Goal: Information Seeking & Learning: Learn about a topic

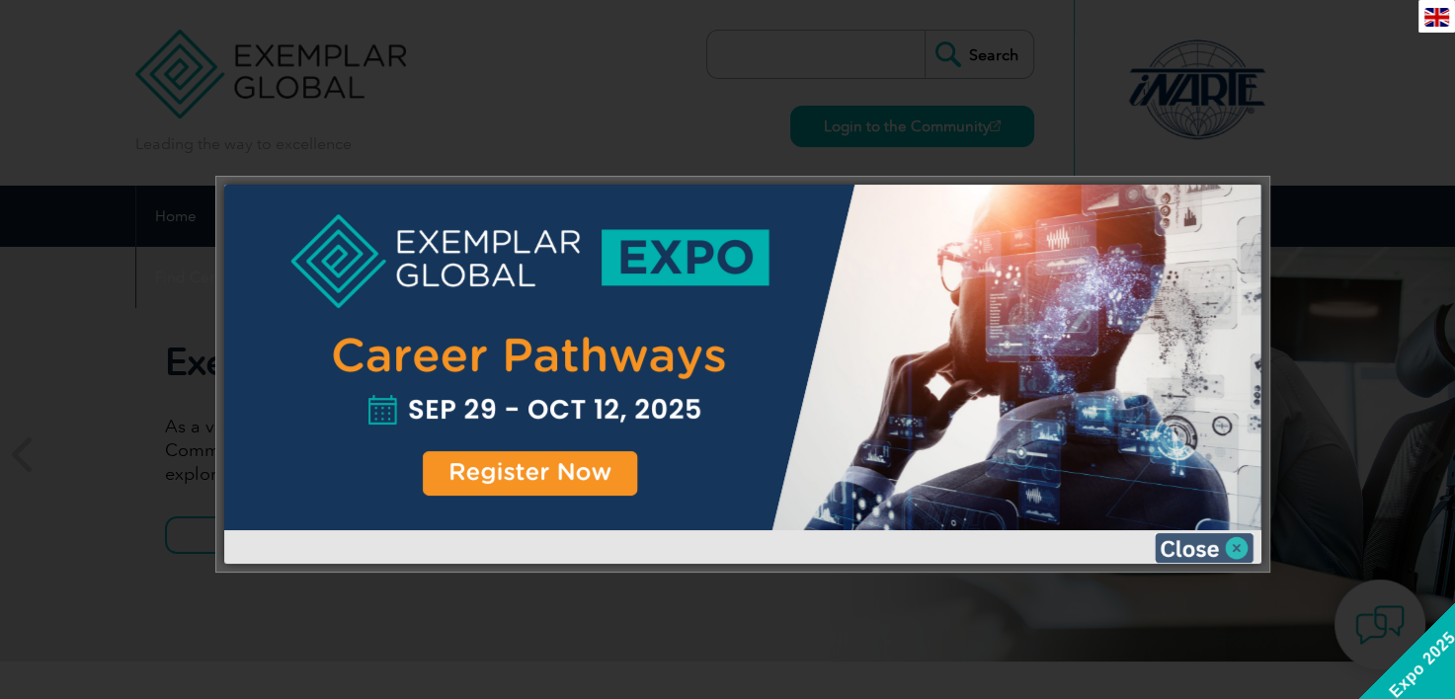
click at [1226, 547] on img at bounding box center [1204, 548] width 99 height 30
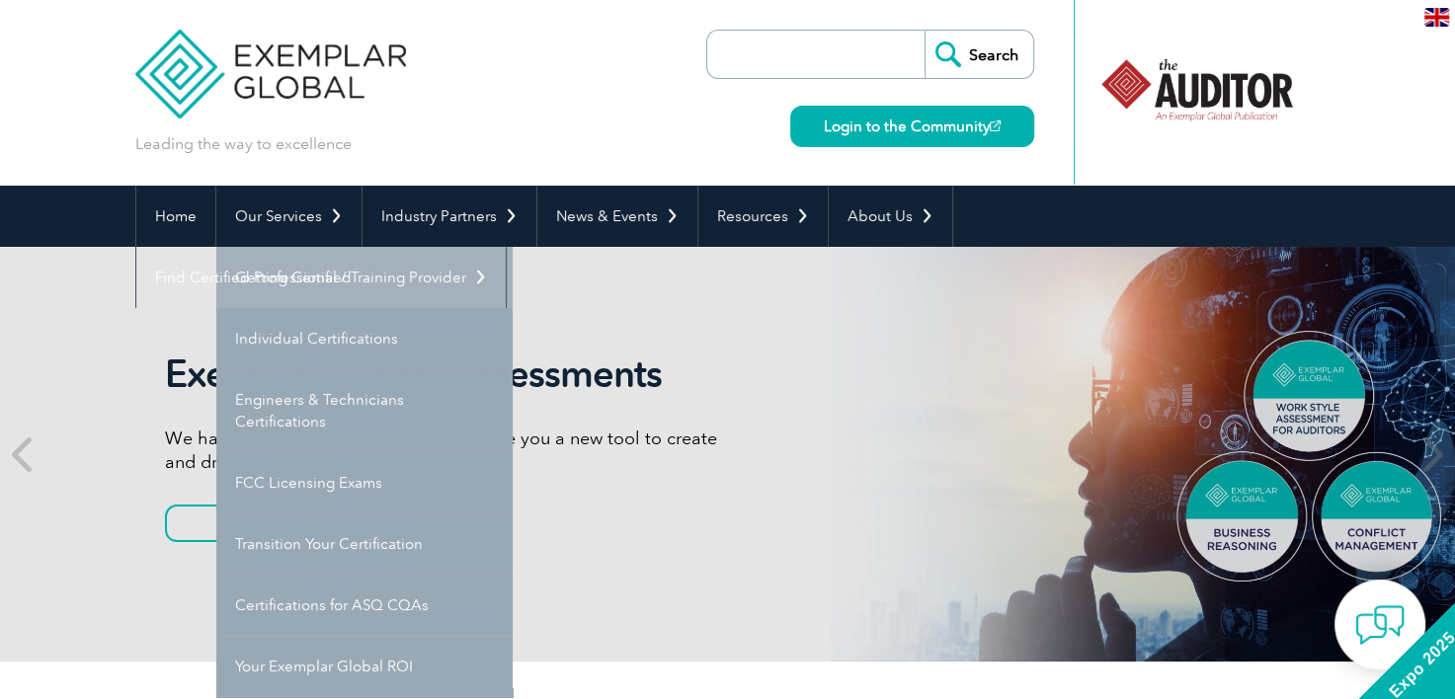
click at [317, 273] on link "Getting Certified" at bounding box center [364, 277] width 296 height 61
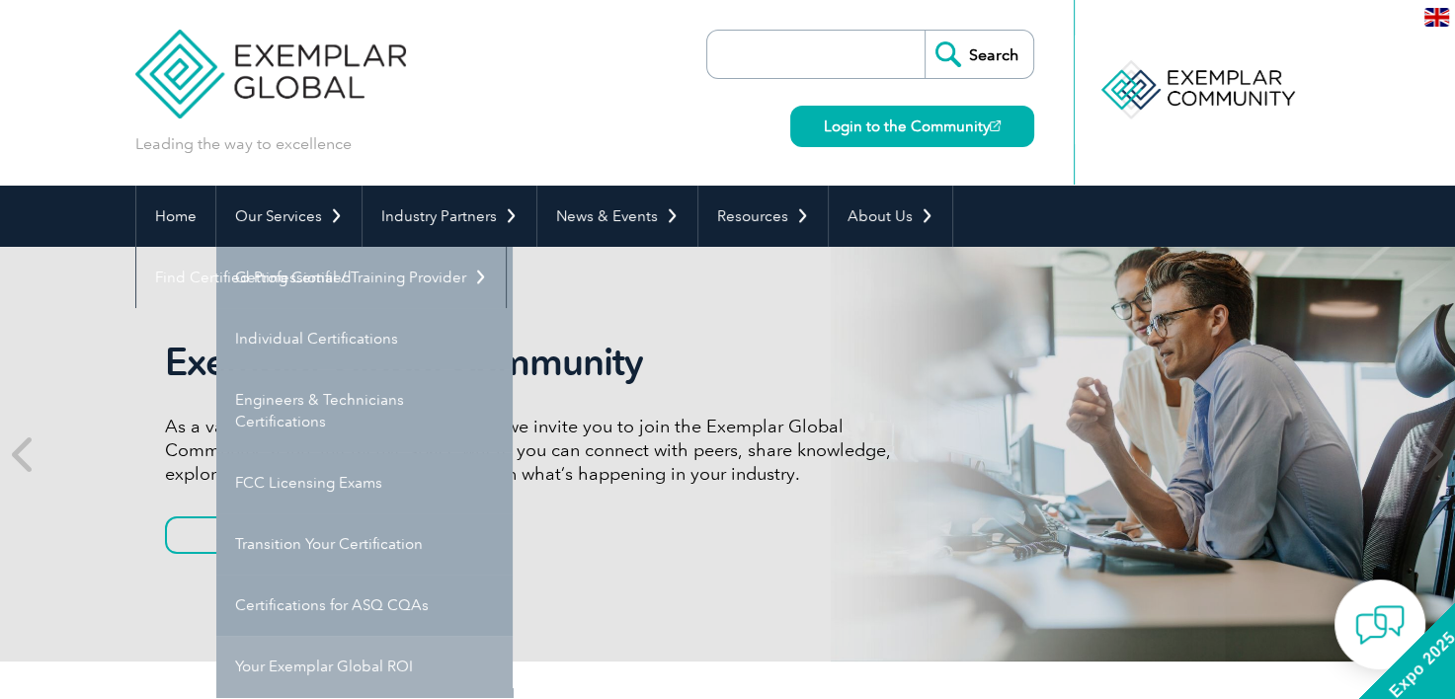
click at [333, 663] on link "Your Exemplar Global ROI" at bounding box center [364, 666] width 296 height 61
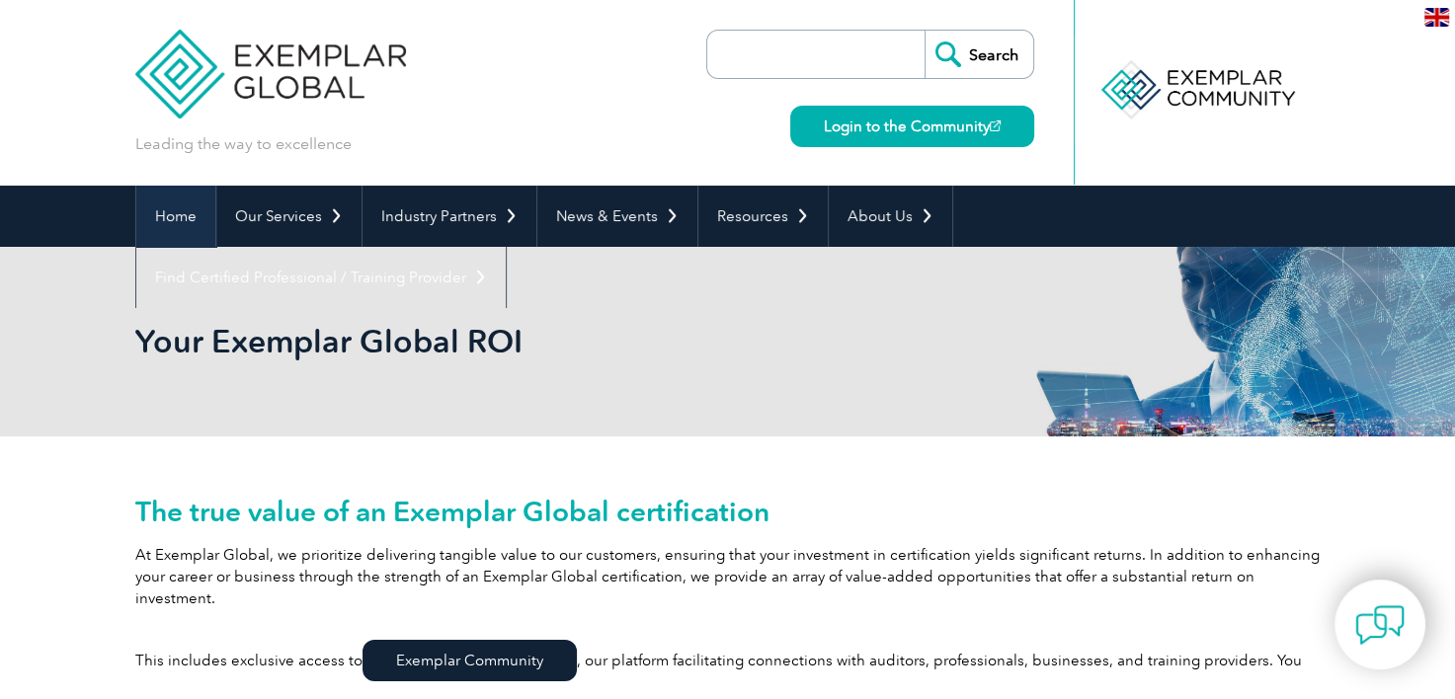
click at [188, 214] on link "Home" at bounding box center [175, 216] width 79 height 61
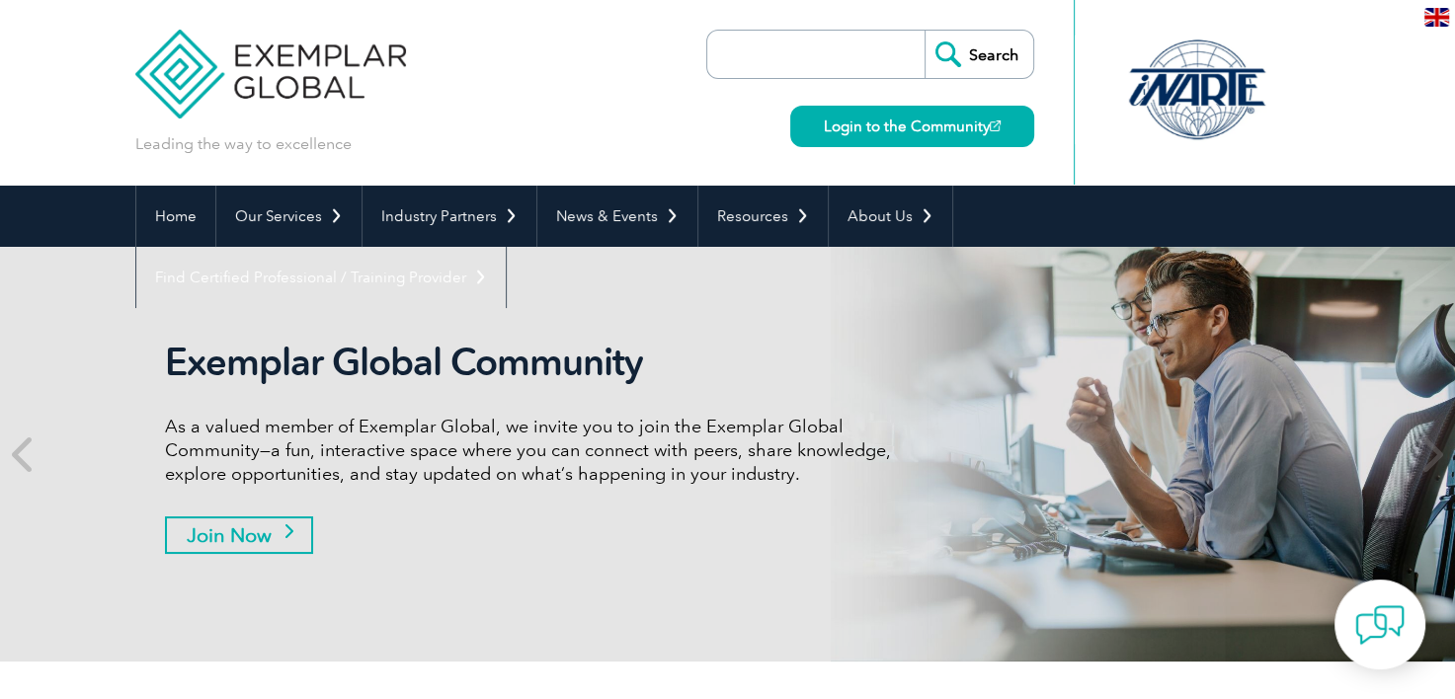
click at [275, 543] on link "Join Now" at bounding box center [239, 536] width 148 height 38
